Goal: Contribute content: Add original content to the website for others to see

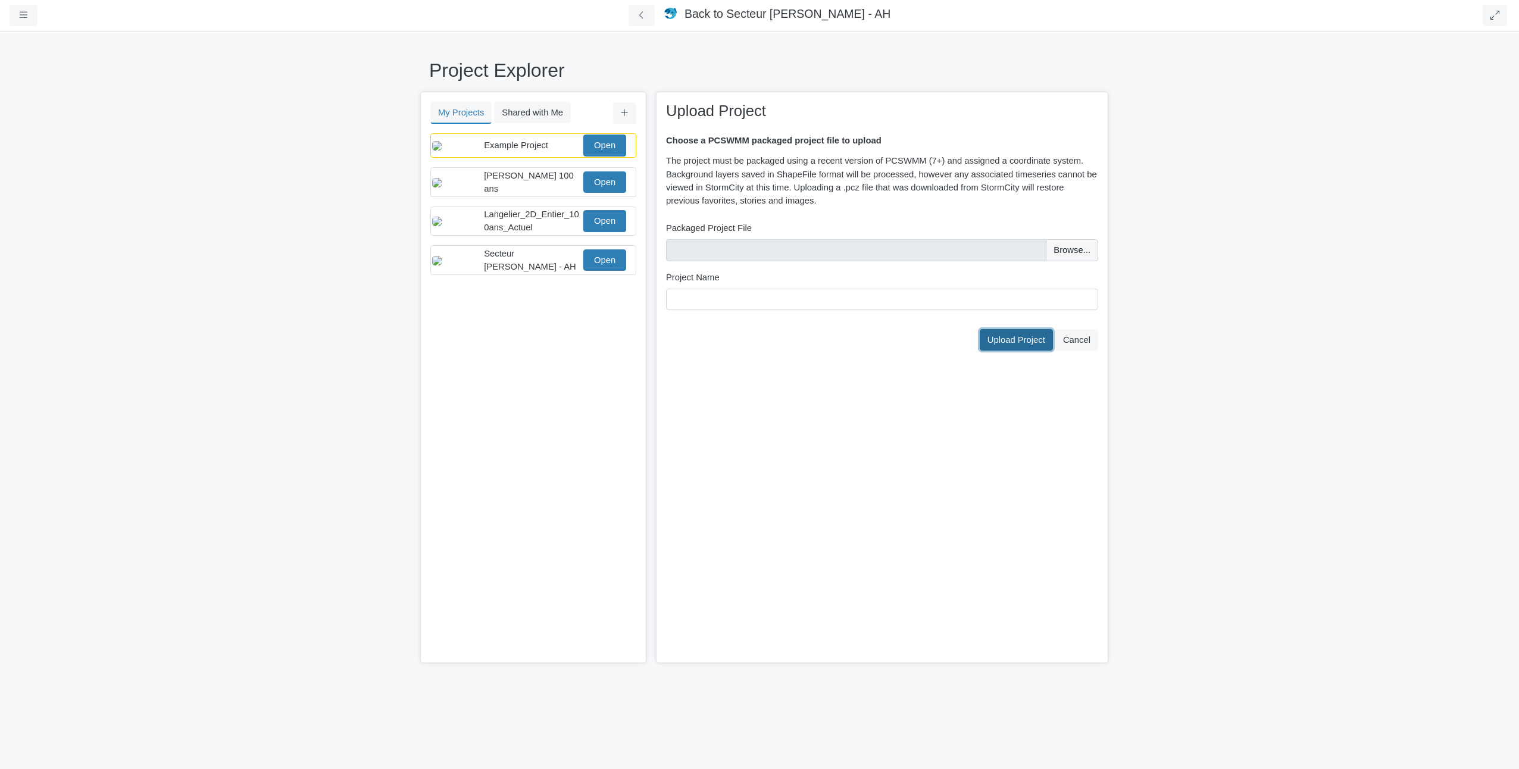
click at [997, 339] on span "Upload Project" at bounding box center [1016, 340] width 58 height 10
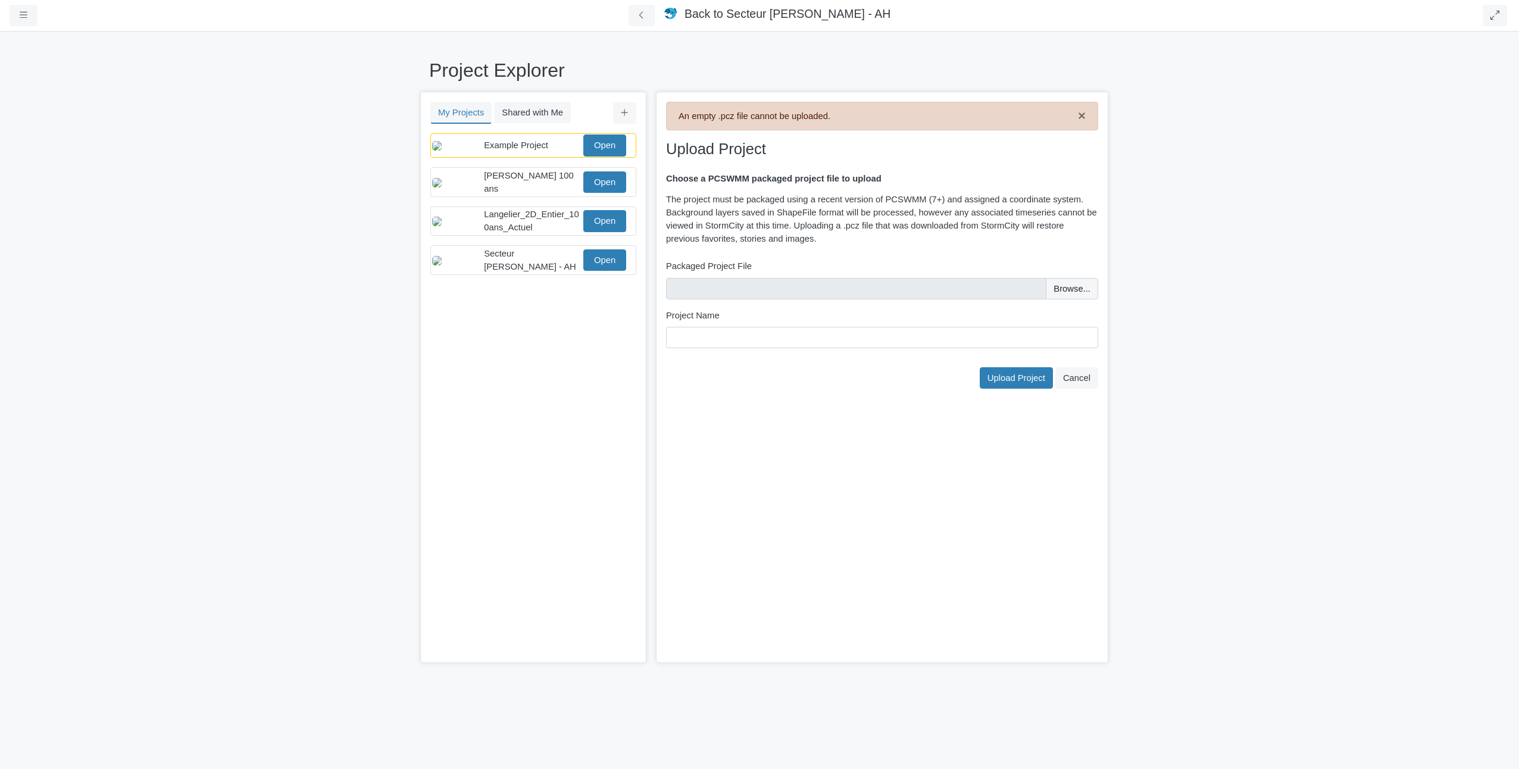
click at [1100, 284] on div "Packaged Project File" at bounding box center [882, 278] width 438 height 39
click at [1081, 285] on input "file" at bounding box center [882, 288] width 432 height 21
type input "C:\fakepath\Cousineau2D_StormCity.pcz"
type input "Cousineau2D_StormCity"
click at [1031, 374] on span "Upload Project" at bounding box center [1016, 378] width 58 height 10
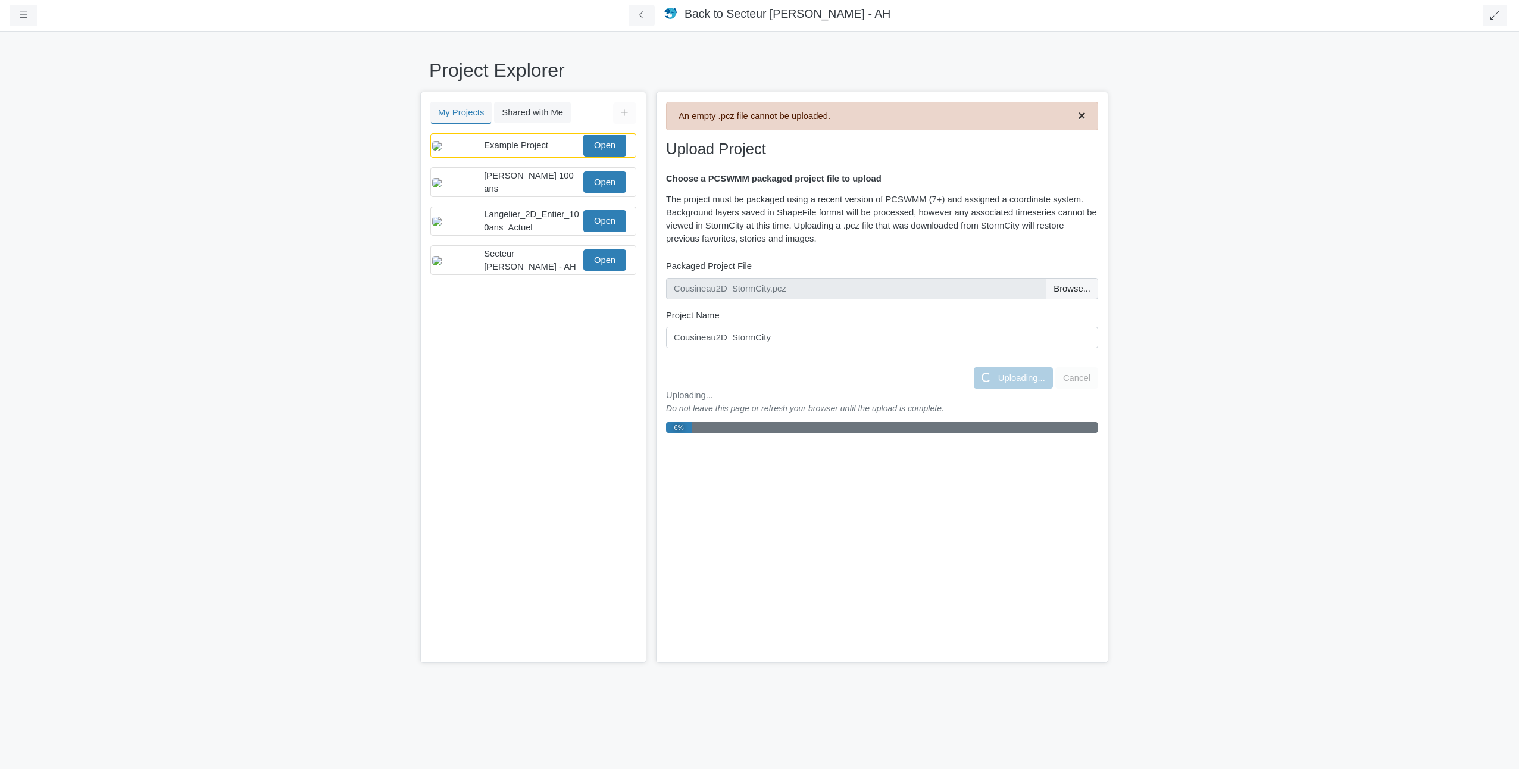
click at [1085, 113] on span "×" at bounding box center [1082, 115] width 8 height 15
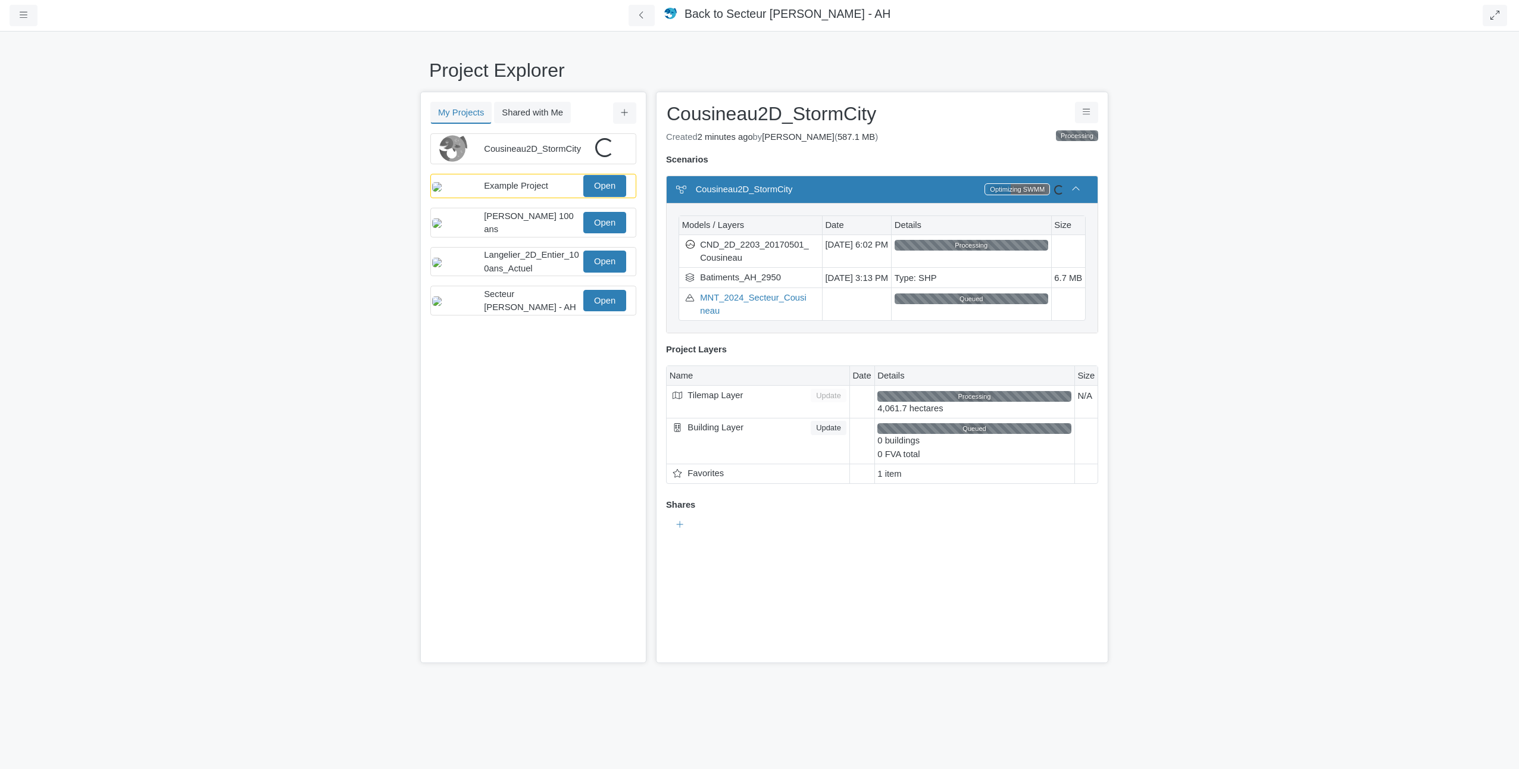
click at [1410, 194] on div "Project Explorer My Projects Shared with Me Filter You don't currently have any…" at bounding box center [759, 399] width 1519 height 738
click at [1151, 289] on div "Project Explorer My Projects Shared with Me Filter You don't currently have any…" at bounding box center [759, 399] width 1519 height 738
click at [1248, 138] on div "Project Explorer My Projects Shared with Me Filter You don't currently have any…" at bounding box center [759, 399] width 1519 height 738
